Goal: Task Accomplishment & Management: Complete application form

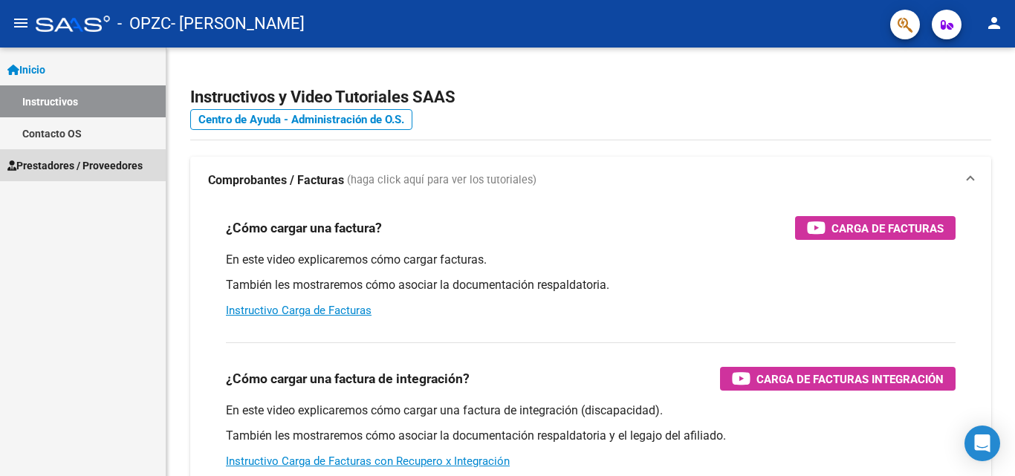
click at [65, 165] on span "Prestadores / Proveedores" at bounding box center [74, 166] width 135 height 16
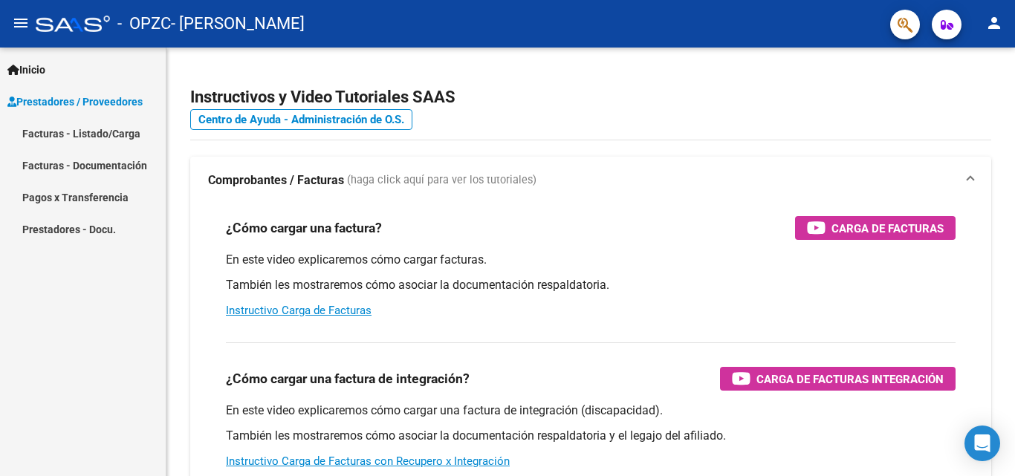
click at [73, 137] on link "Facturas - Listado/Carga" at bounding box center [83, 133] width 166 height 32
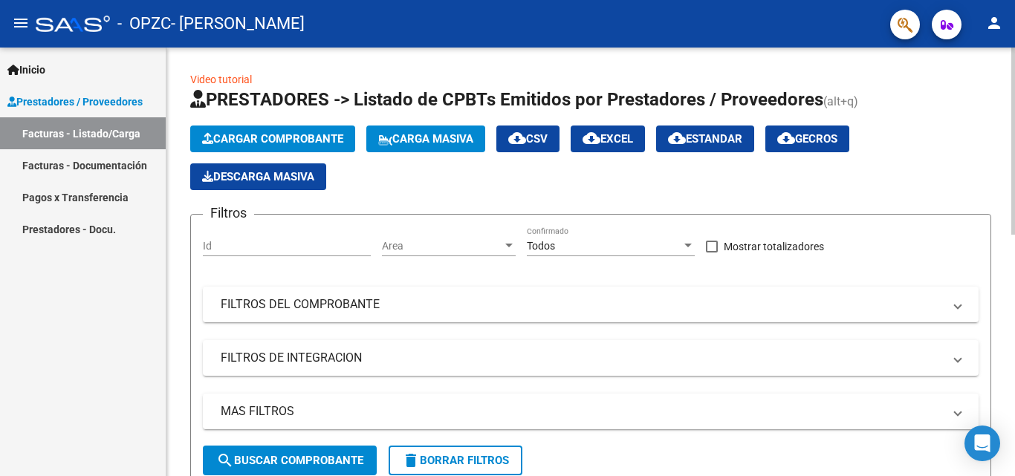
click at [291, 132] on button "Cargar Comprobante" at bounding box center [272, 139] width 165 height 27
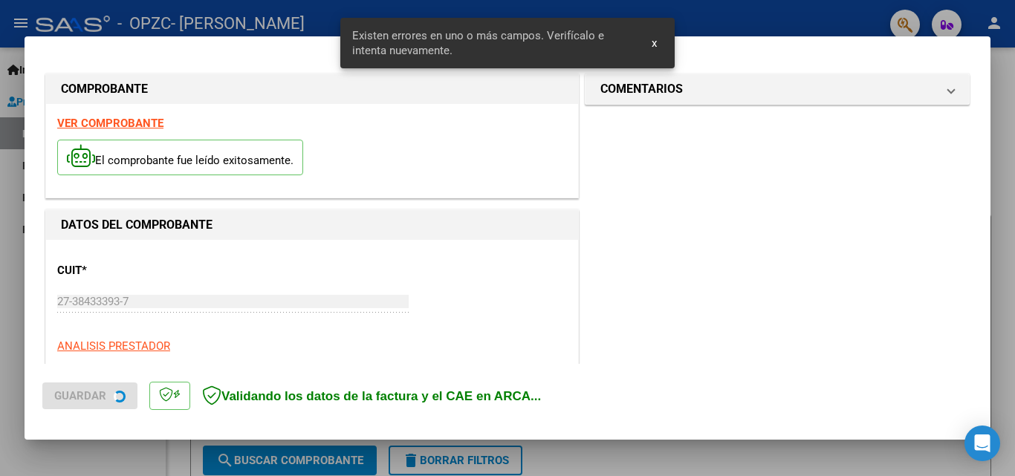
scroll to position [335, 0]
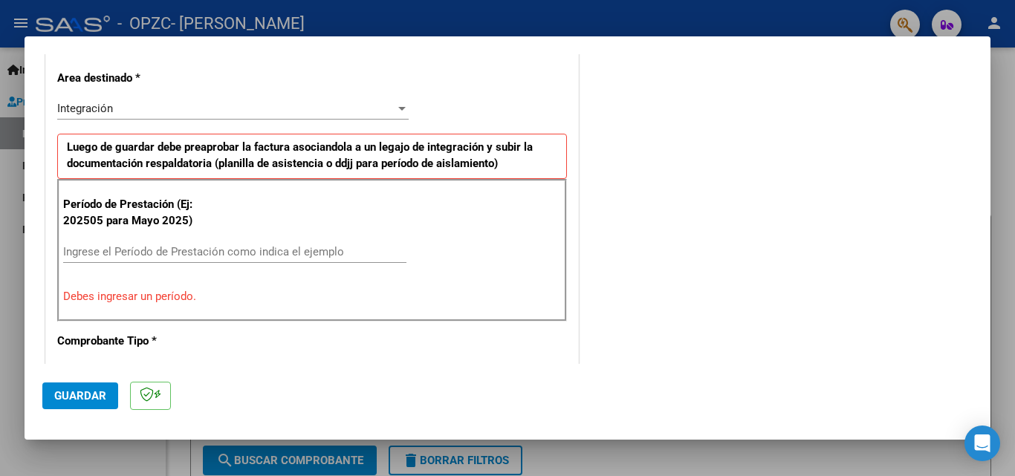
click at [192, 238] on div "Período de Prestación (Ej: 202505 para [DATE]) Ingrese el Período de Prestación…" at bounding box center [312, 250] width 510 height 143
click at [183, 256] on input "Ingrese el Período de Prestación como indica el ejemplo" at bounding box center [234, 251] width 343 height 13
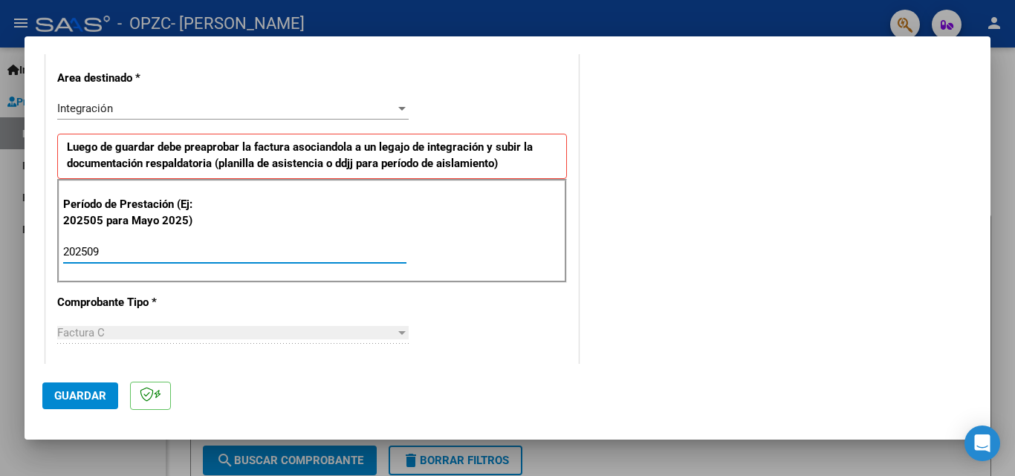
type input "202509"
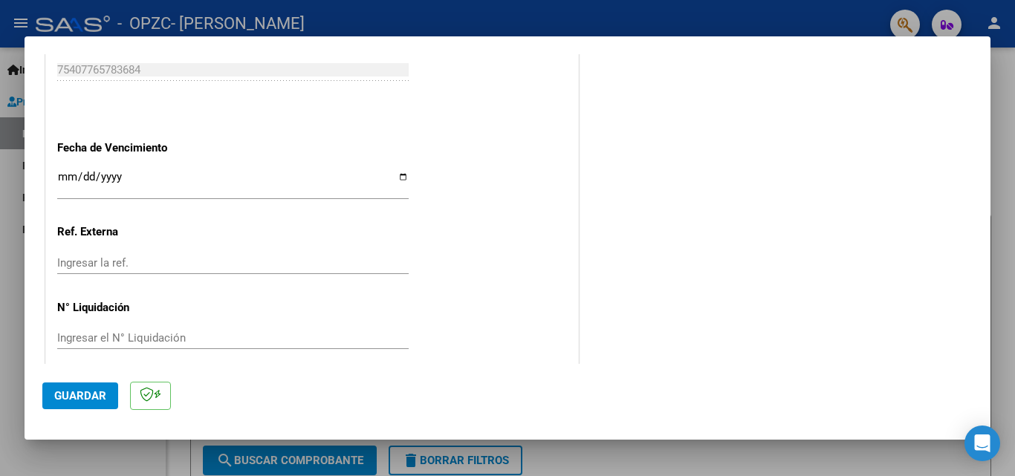
scroll to position [998, 0]
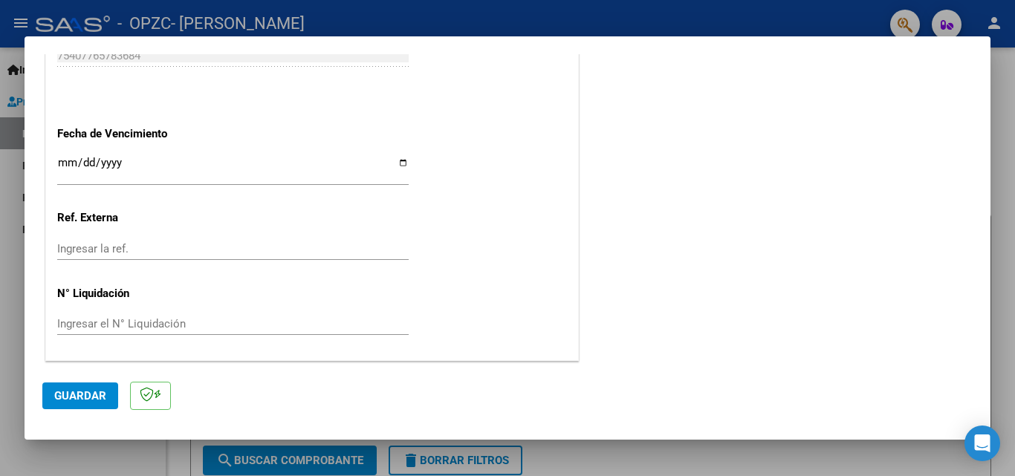
click at [393, 163] on input "Ingresar la fecha" at bounding box center [232, 169] width 351 height 24
type input "[DATE]"
click at [87, 394] on span "Guardar" at bounding box center [80, 395] width 52 height 13
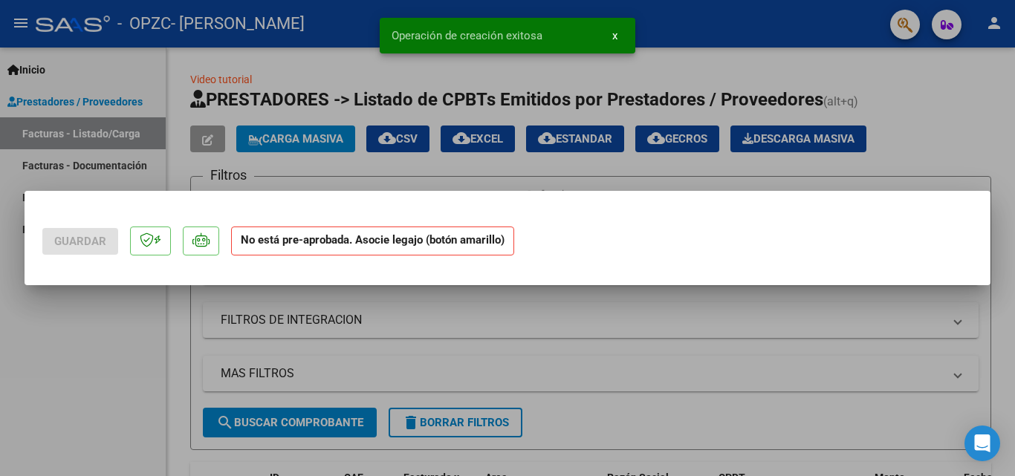
scroll to position [0, 0]
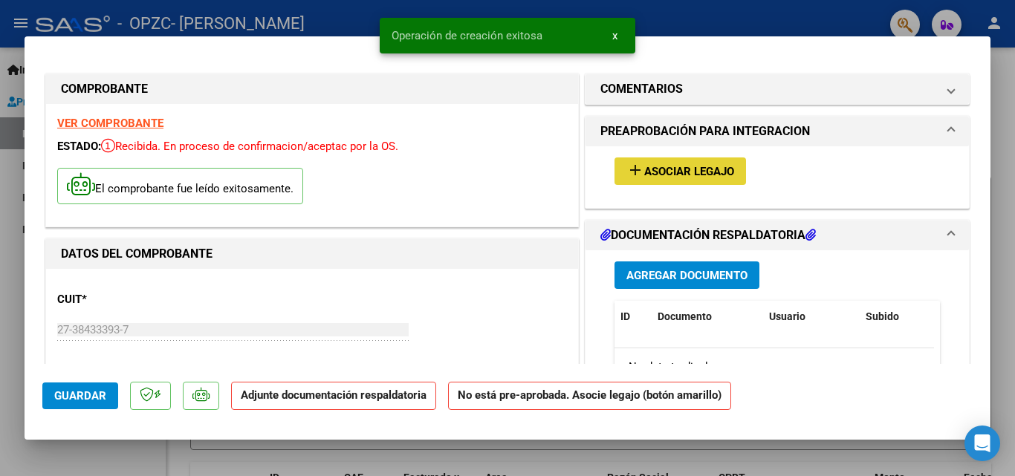
click at [661, 172] on span "Asociar Legajo" at bounding box center [689, 171] width 90 height 13
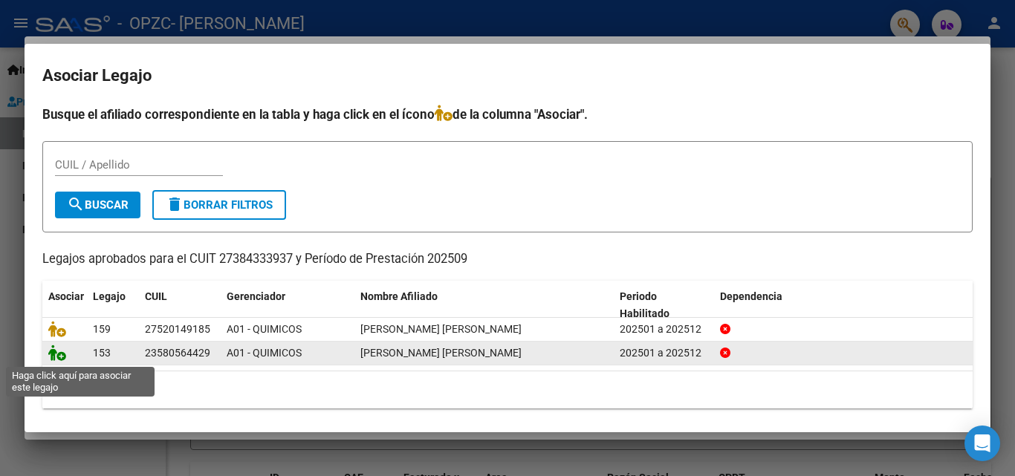
click at [53, 352] on icon at bounding box center [57, 353] width 18 height 16
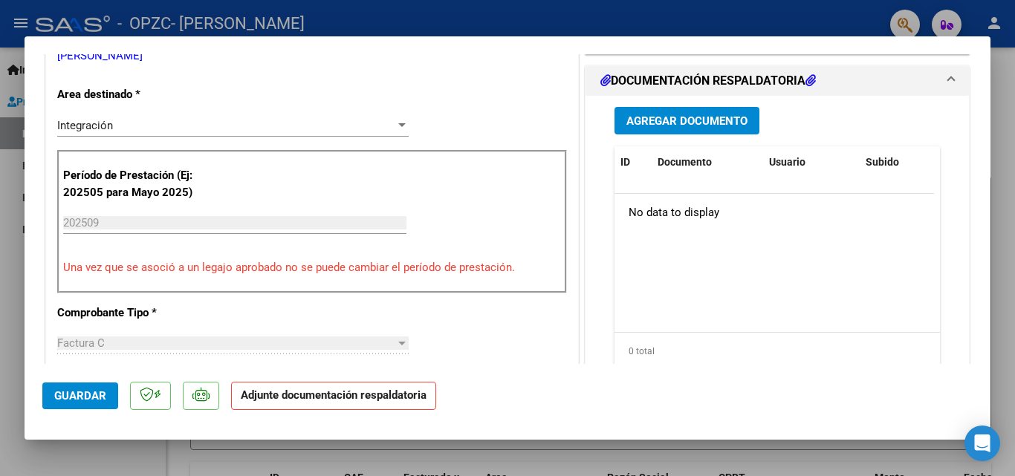
scroll to position [322, 0]
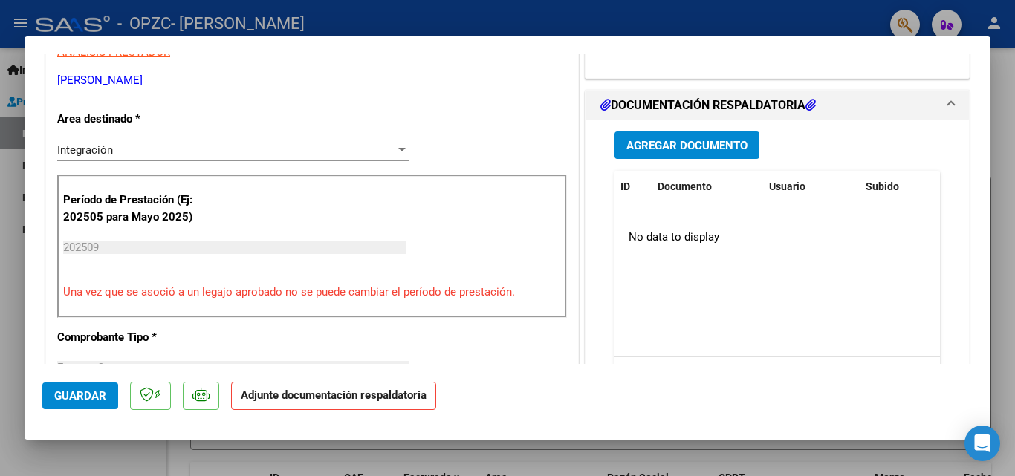
click at [691, 141] on span "Agregar Documento" at bounding box center [686, 145] width 121 height 13
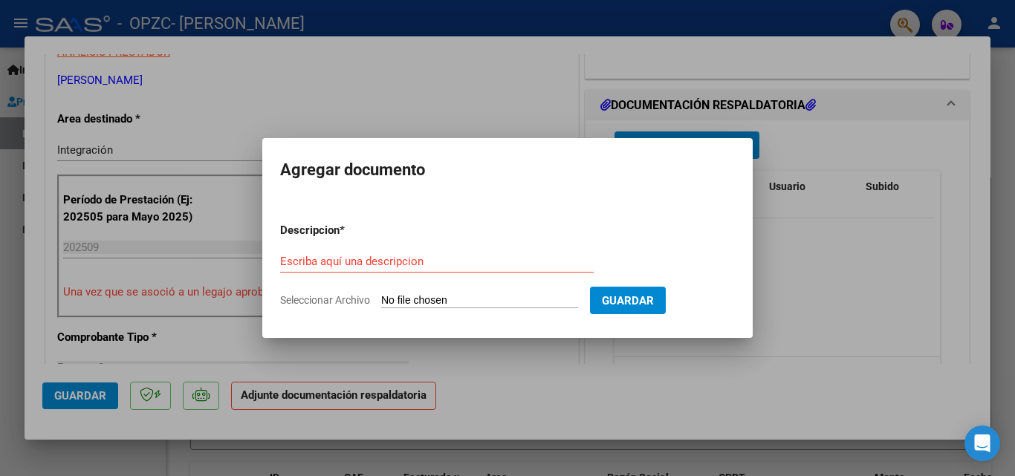
type input "C:\fakepath\ASISTENCIA [DATE] QUIMICOS - [PERSON_NAME].pdf"
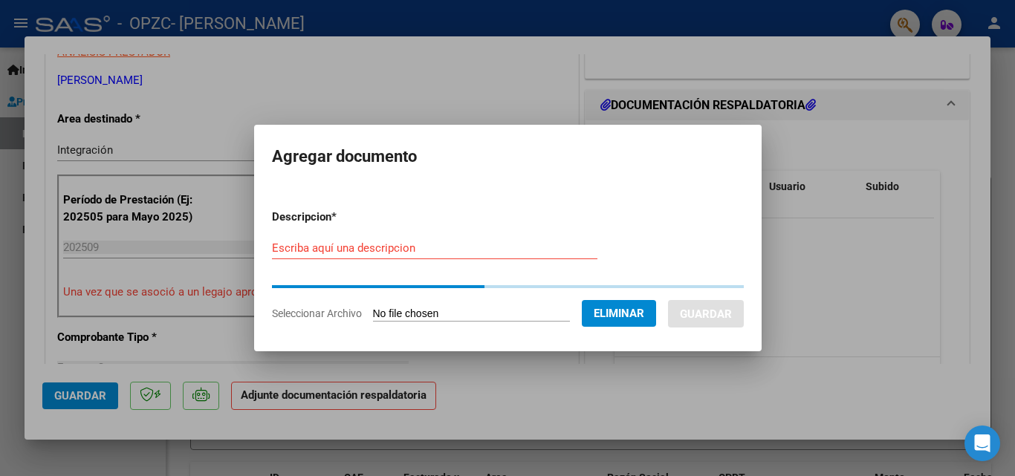
click at [343, 250] on input "Escriba aquí una descripcion" at bounding box center [434, 247] width 325 height 13
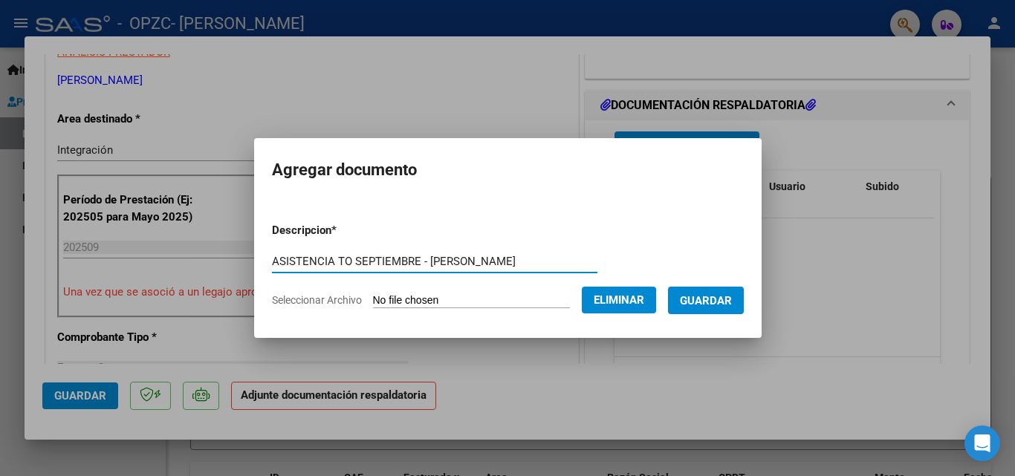
type input "ASISTENCIA TO SEPTIEMBRE - [PERSON_NAME]"
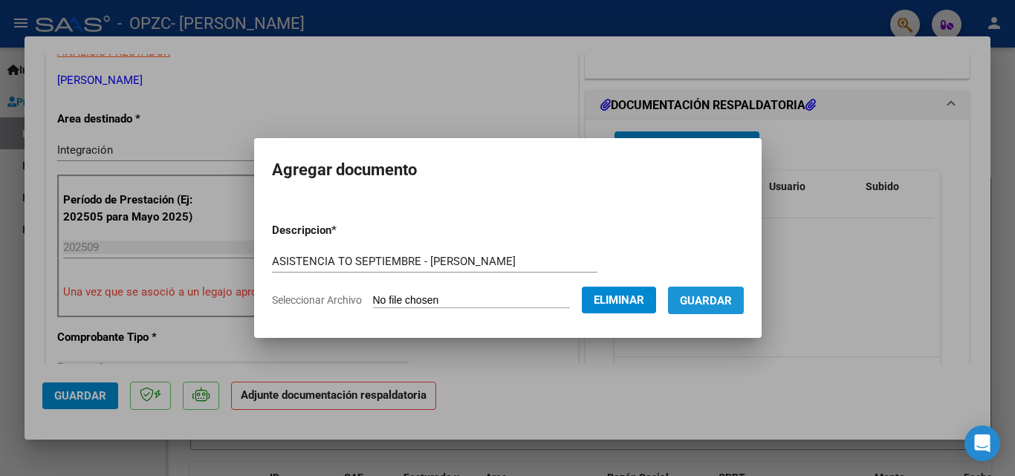
click at [724, 301] on span "Guardar" at bounding box center [706, 300] width 52 height 13
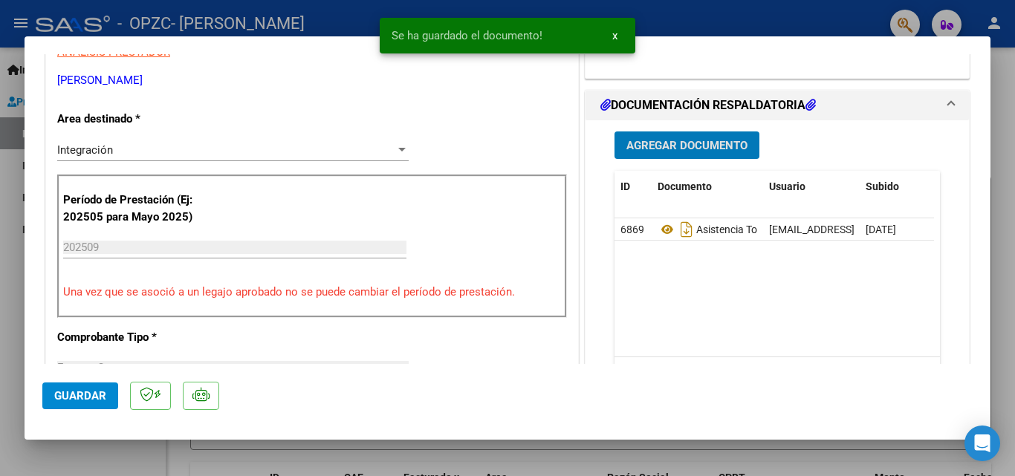
click at [86, 395] on span "Guardar" at bounding box center [80, 395] width 52 height 13
click at [722, 13] on div at bounding box center [507, 238] width 1015 height 476
type input "$ 0,00"
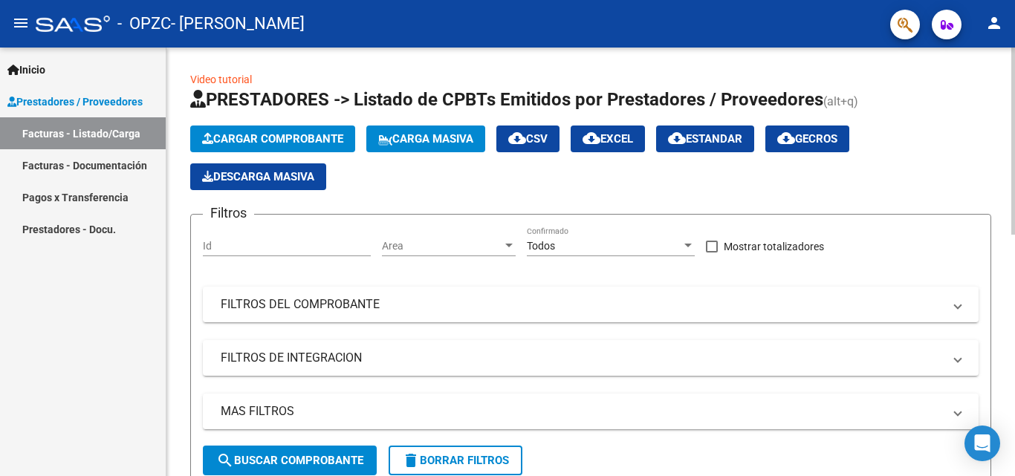
click at [219, 140] on span "Cargar Comprobante" at bounding box center [272, 138] width 141 height 13
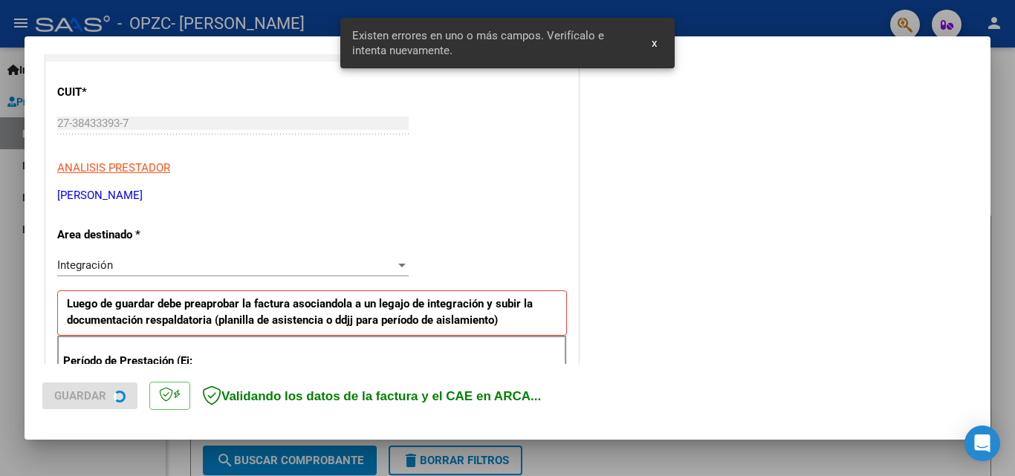
scroll to position [335, 0]
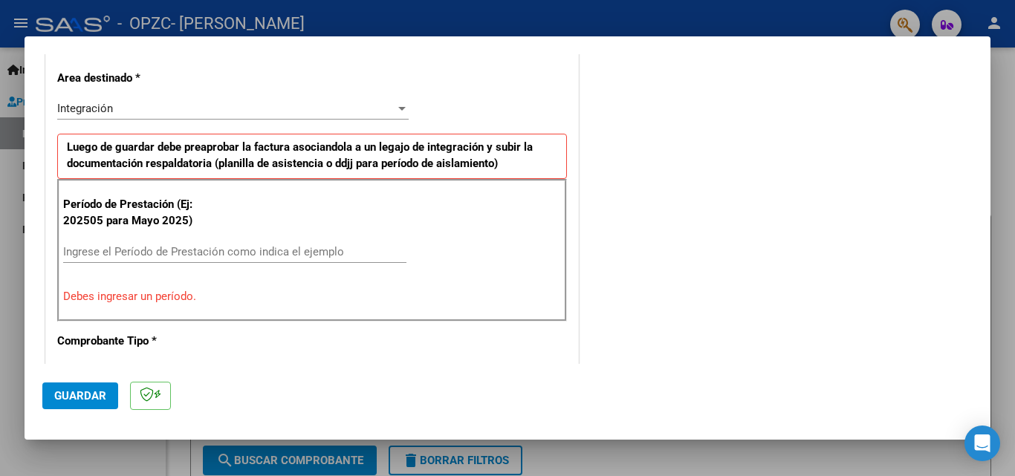
click at [175, 257] on input "Ingrese el Período de Prestación como indica el ejemplo" at bounding box center [234, 251] width 343 height 13
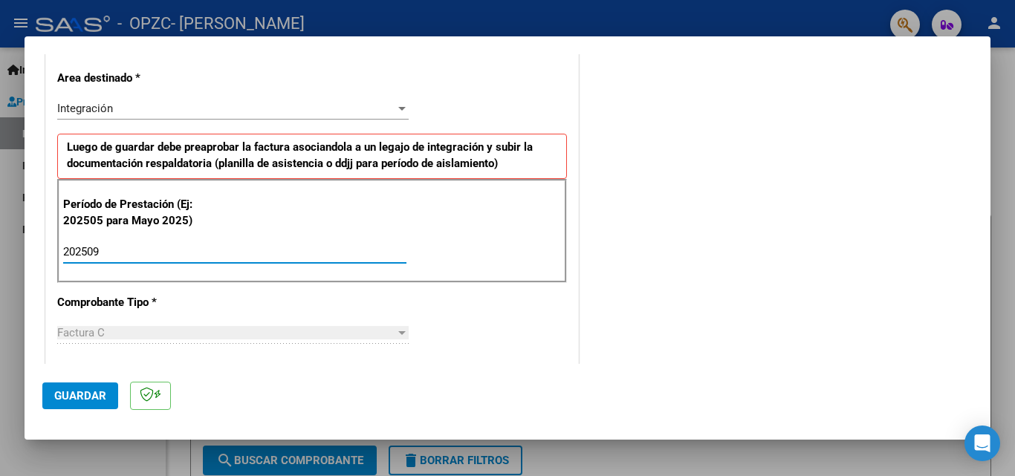
type input "202509"
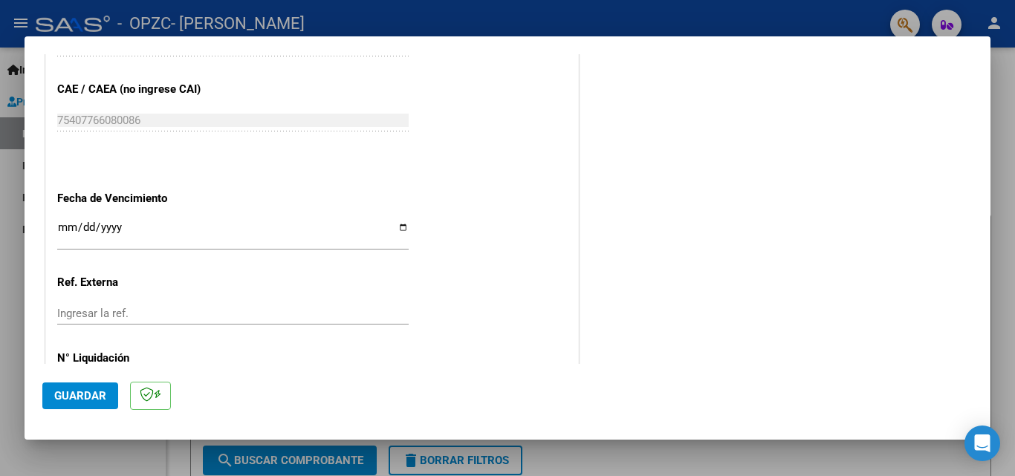
scroll to position [998, 0]
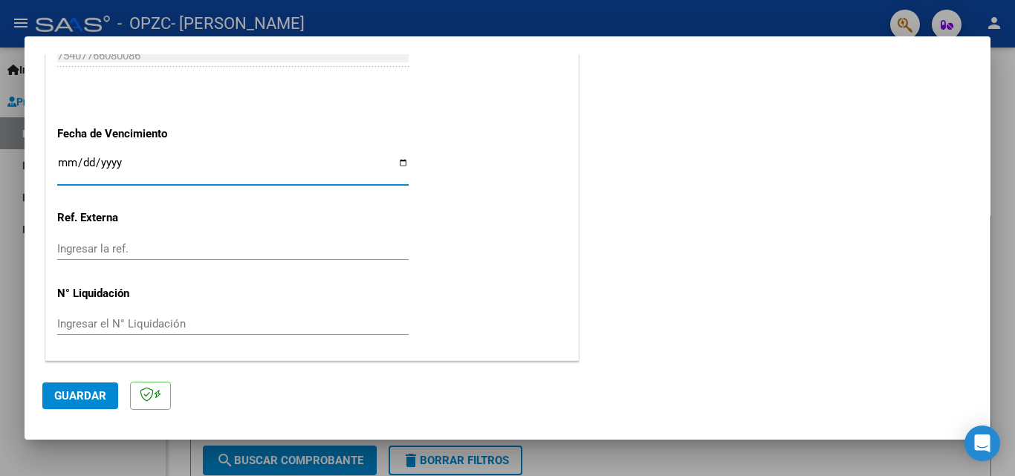
click at [397, 158] on input "Ingresar la fecha" at bounding box center [232, 169] width 351 height 24
type input "[DATE]"
click at [89, 390] on span "Guardar" at bounding box center [80, 395] width 52 height 13
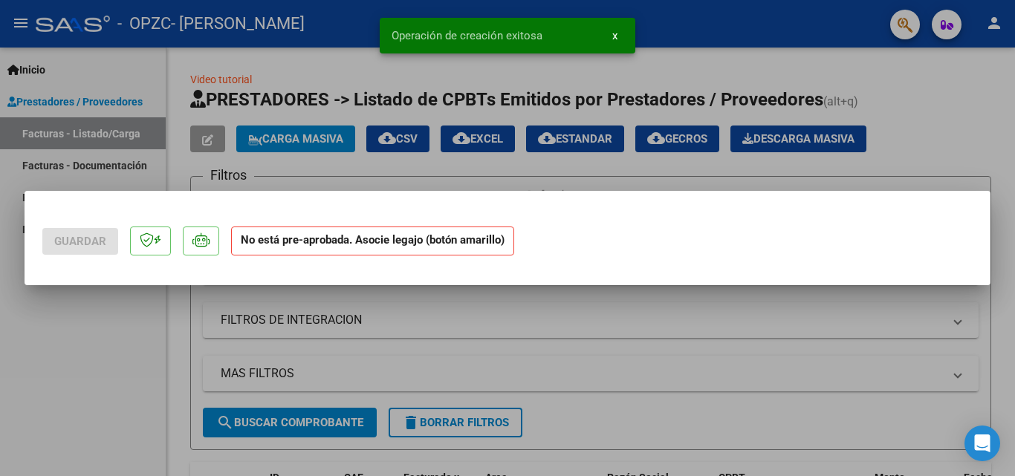
scroll to position [0, 0]
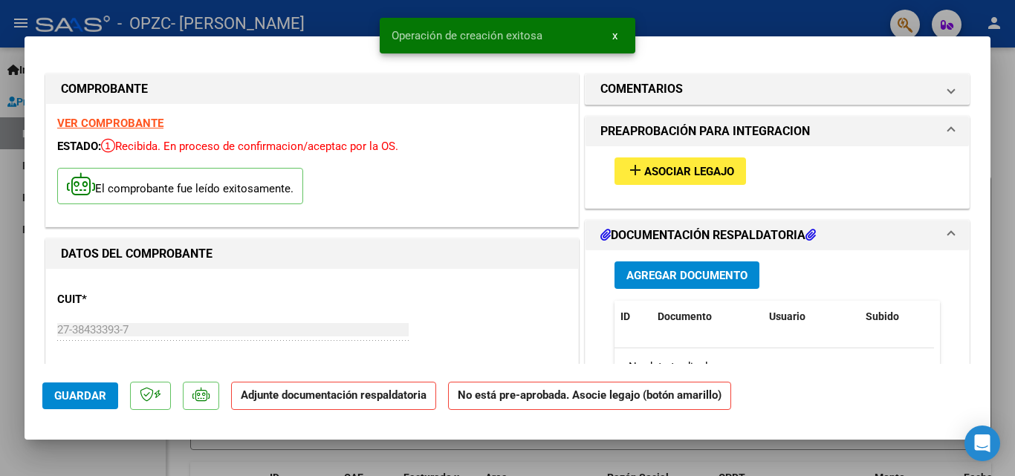
click at [651, 172] on span "Asociar Legajo" at bounding box center [689, 171] width 90 height 13
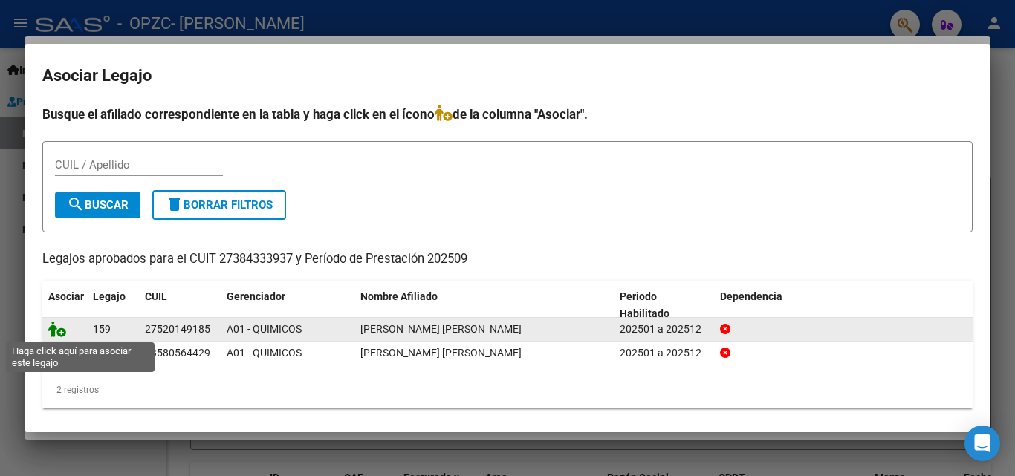
click at [51, 334] on icon at bounding box center [57, 329] width 18 height 16
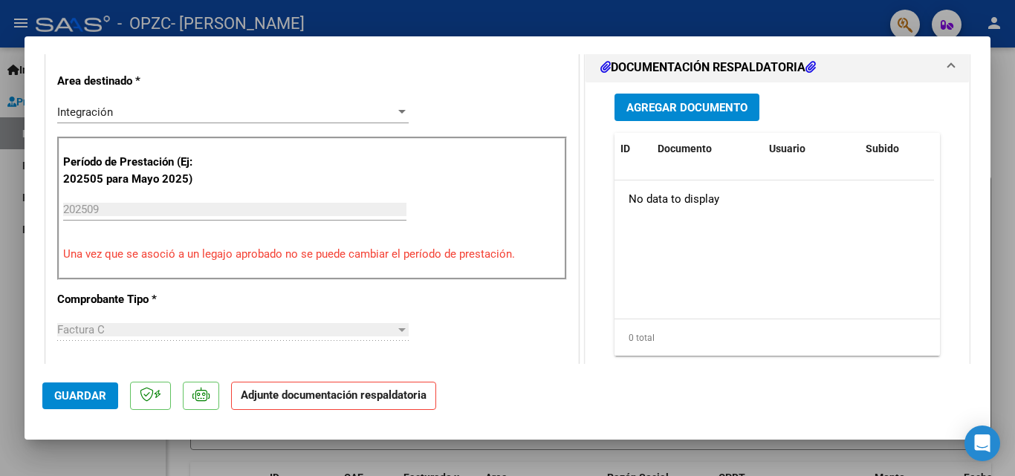
scroll to position [344, 0]
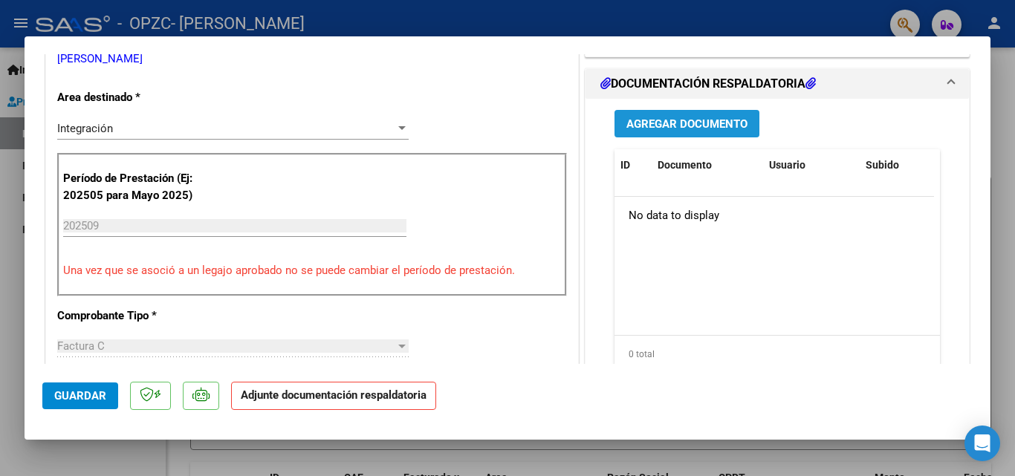
click at [721, 127] on span "Agregar Documento" at bounding box center [686, 123] width 121 height 13
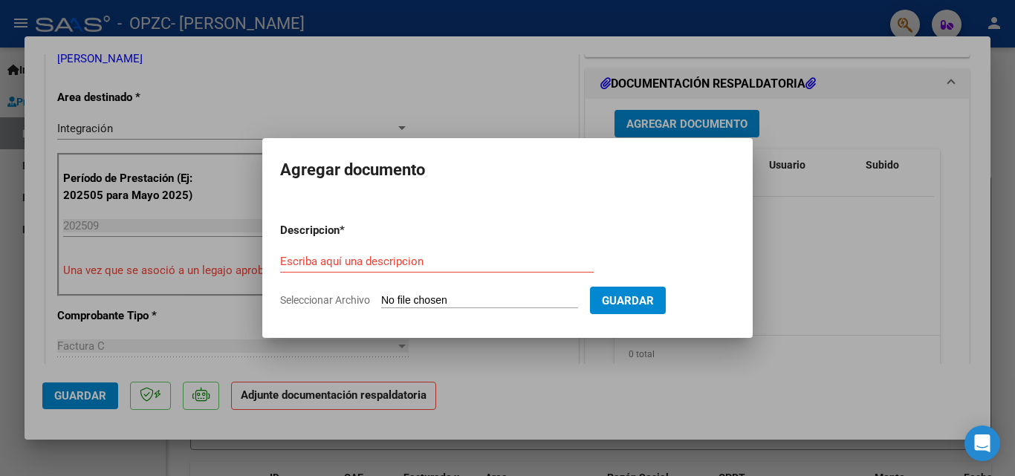
type input "C:\fakepath\ASISTENCIA [DATE] QUÍMICOS - [GEOGRAPHIC_DATA][PERSON_NAME].pdf"
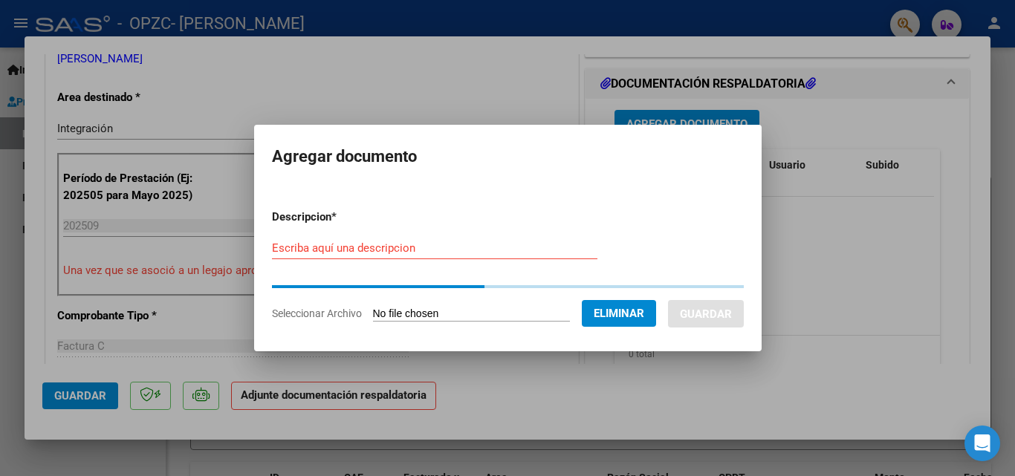
click at [352, 254] on input "Escriba aquí una descripcion" at bounding box center [434, 247] width 325 height 13
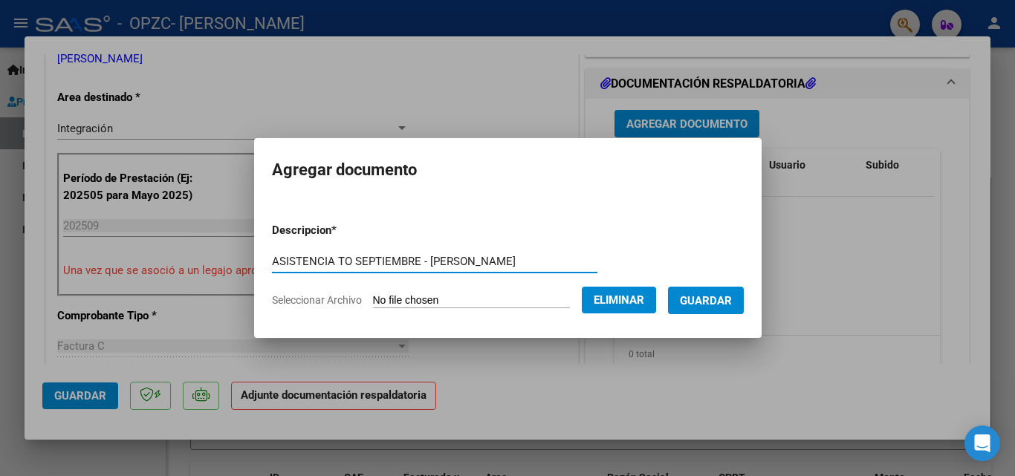
type input "ASISTENCIA TO SEPTIEMBRE - [PERSON_NAME]"
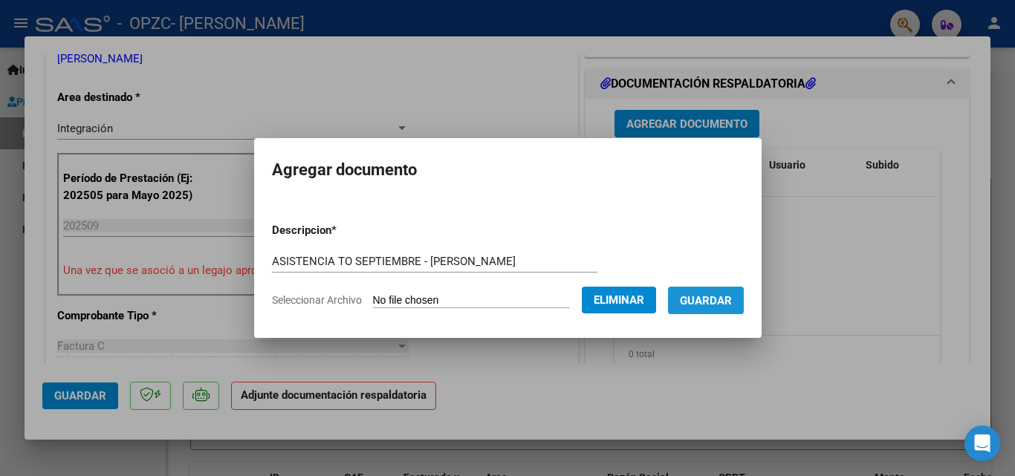
click at [723, 306] on span "Guardar" at bounding box center [706, 300] width 52 height 13
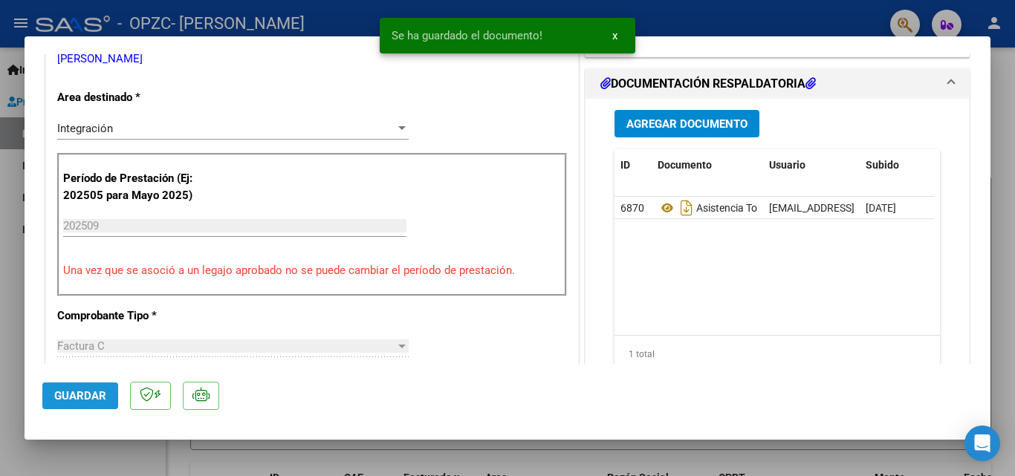
click at [69, 407] on button "Guardar" at bounding box center [80, 396] width 76 height 27
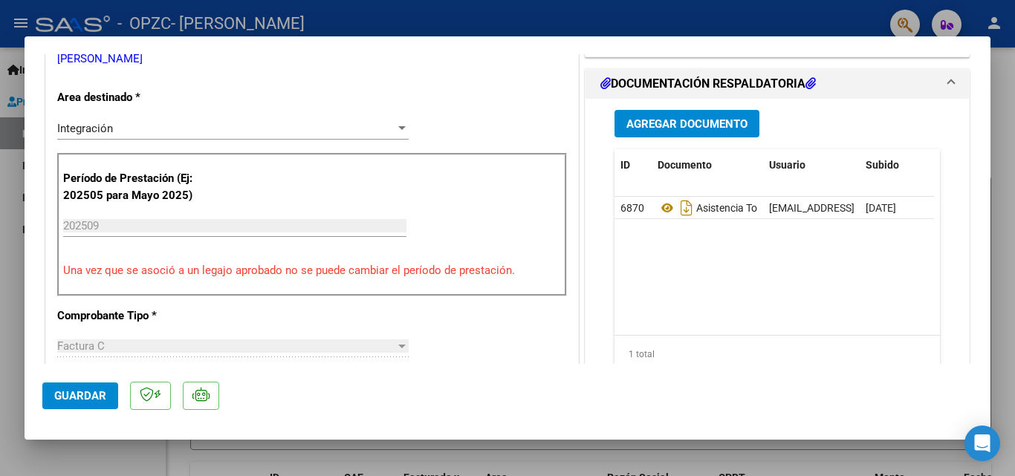
click at [107, 464] on div at bounding box center [507, 238] width 1015 height 476
type input "$ 0,00"
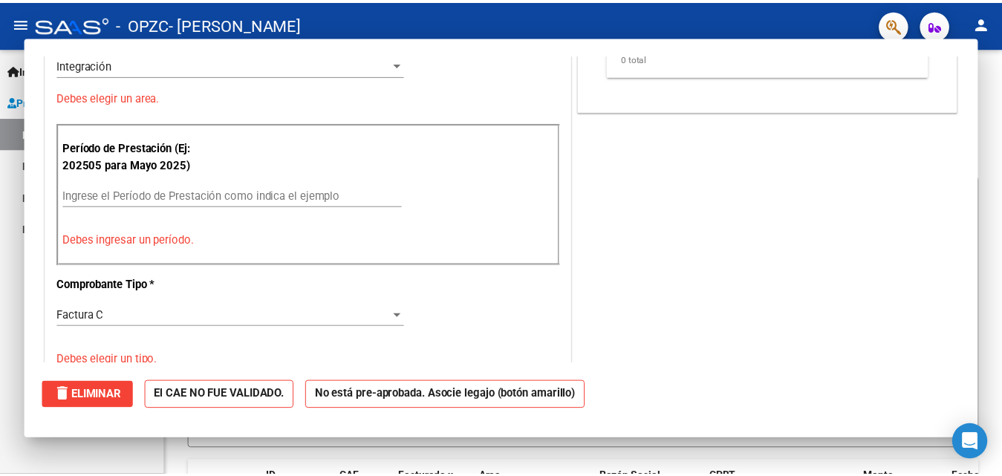
scroll to position [280, 0]
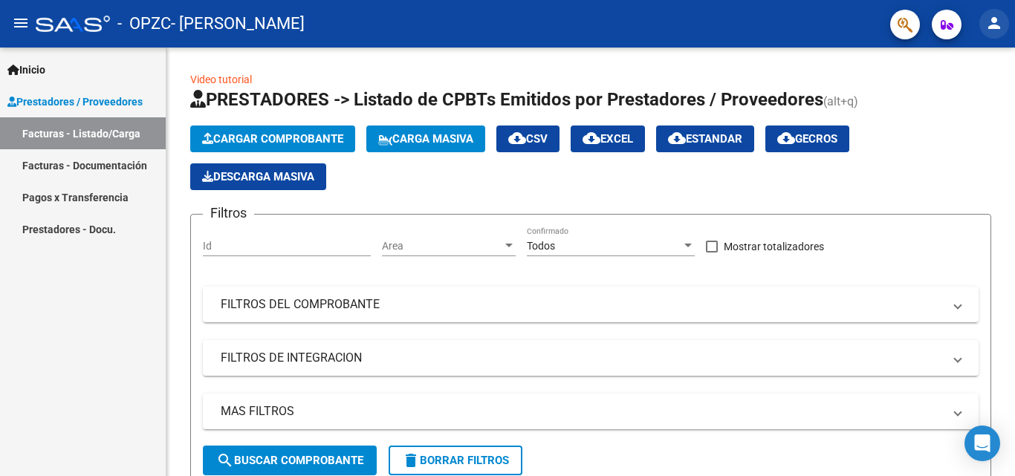
click at [991, 24] on mat-icon "person" at bounding box center [994, 23] width 18 height 18
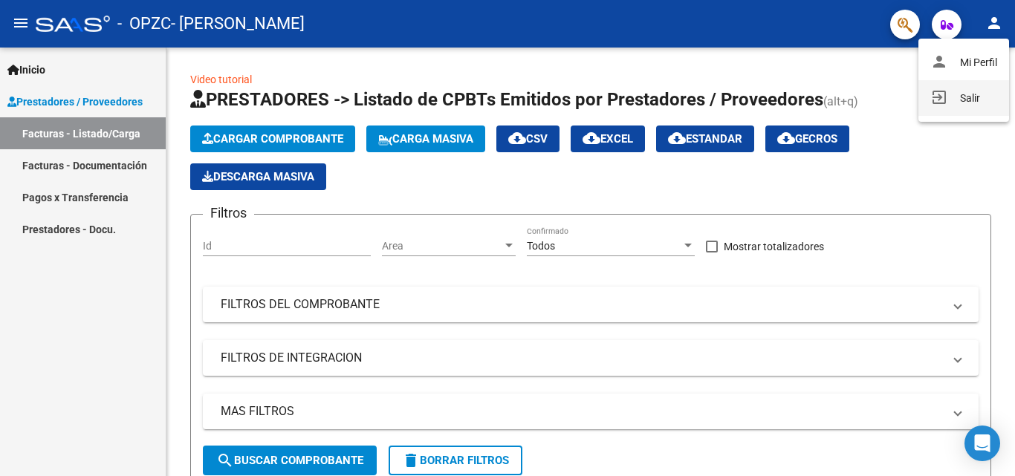
click at [950, 97] on button "exit_to_app Salir" at bounding box center [963, 98] width 91 height 36
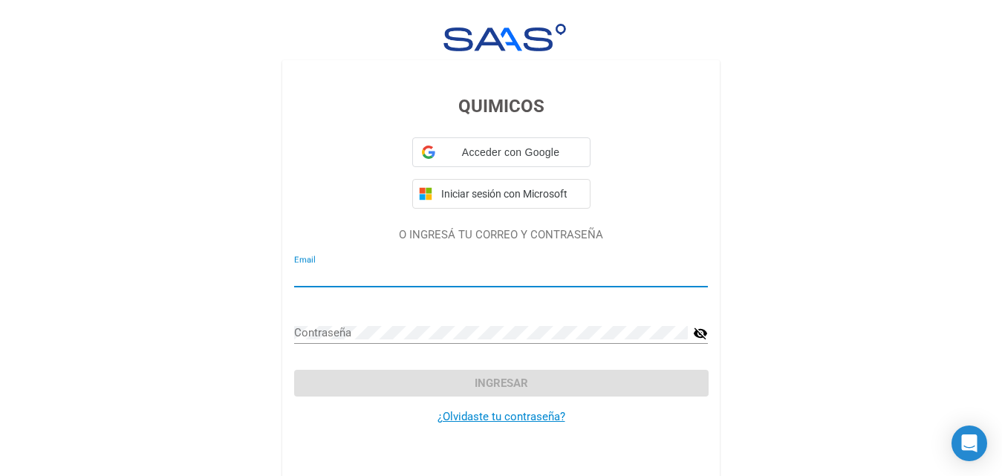
type input "[EMAIL_ADDRESS][PERSON_NAME][DOMAIN_NAME]"
